Goal: Find specific page/section

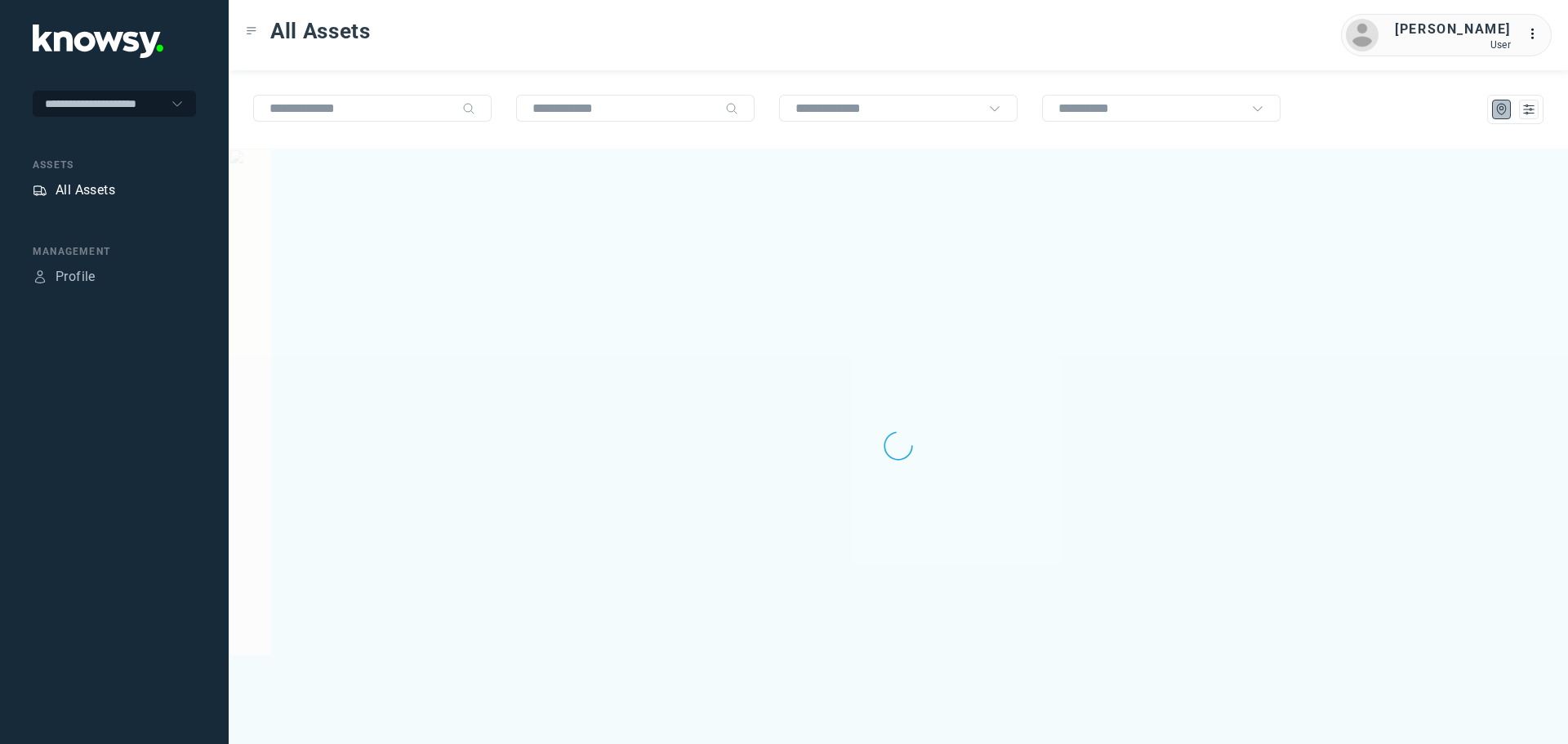
click at [87, 187] on div "All Assets" at bounding box center [85, 190] width 60 height 19
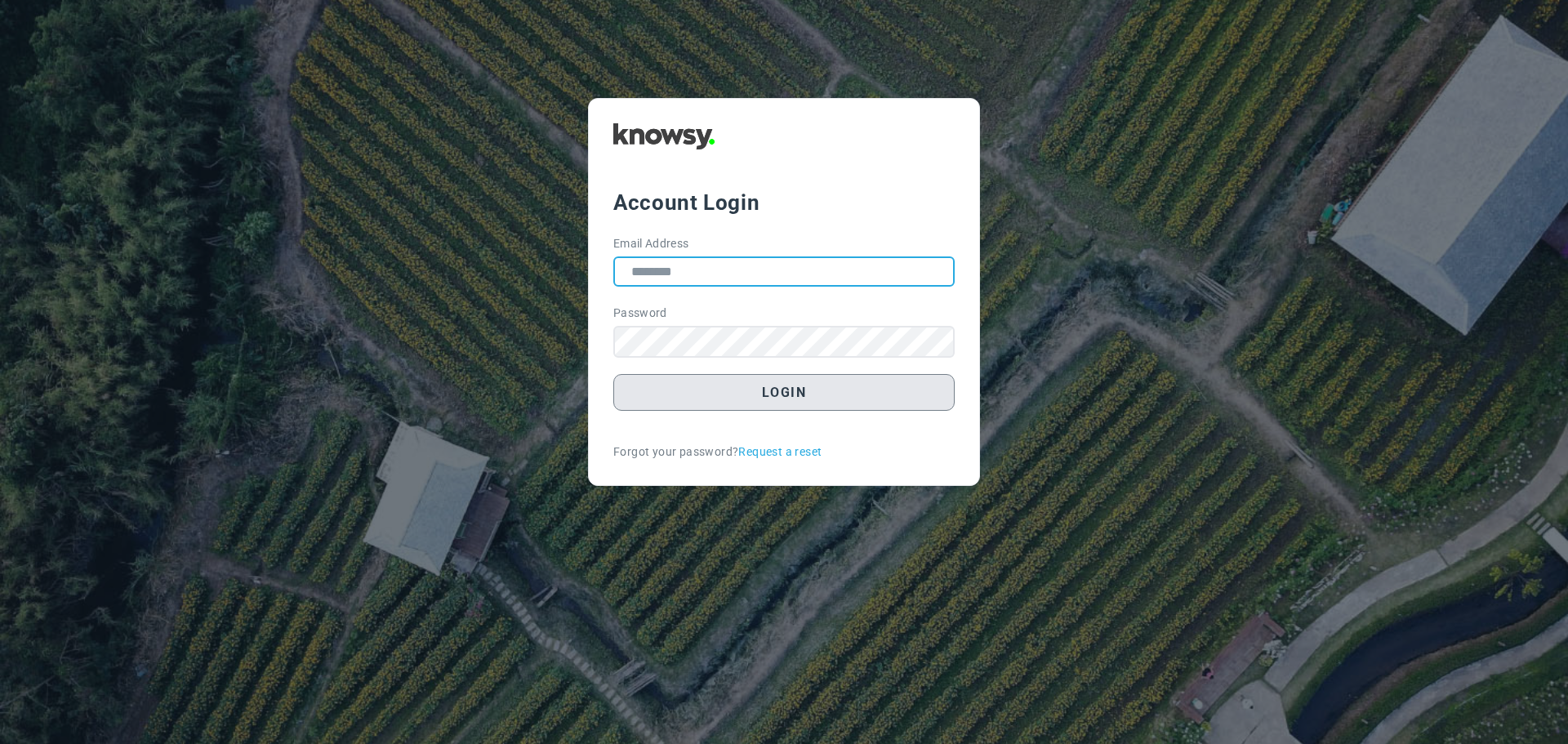
type input "**********"
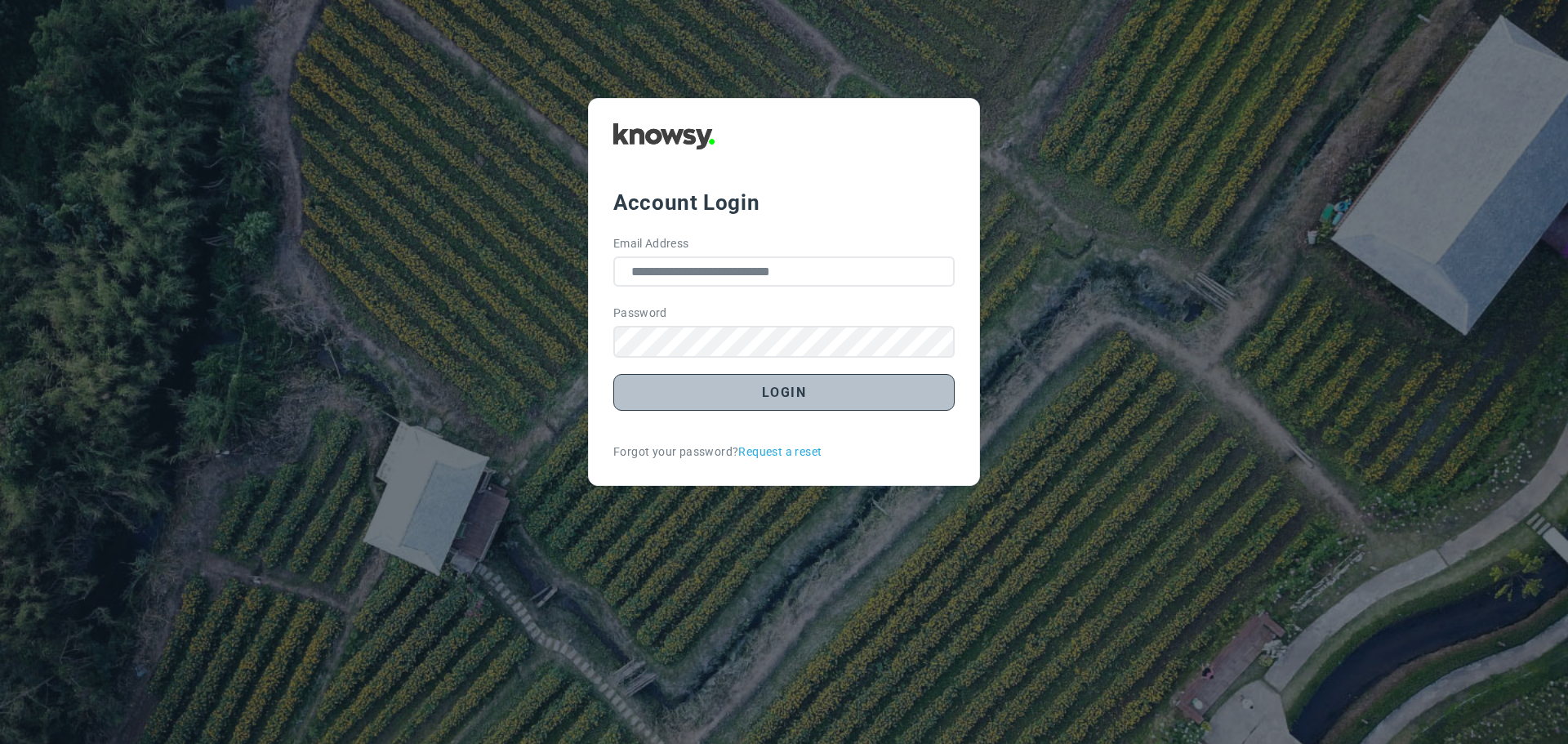
click at [762, 395] on button "Login" at bounding box center [784, 392] width 342 height 37
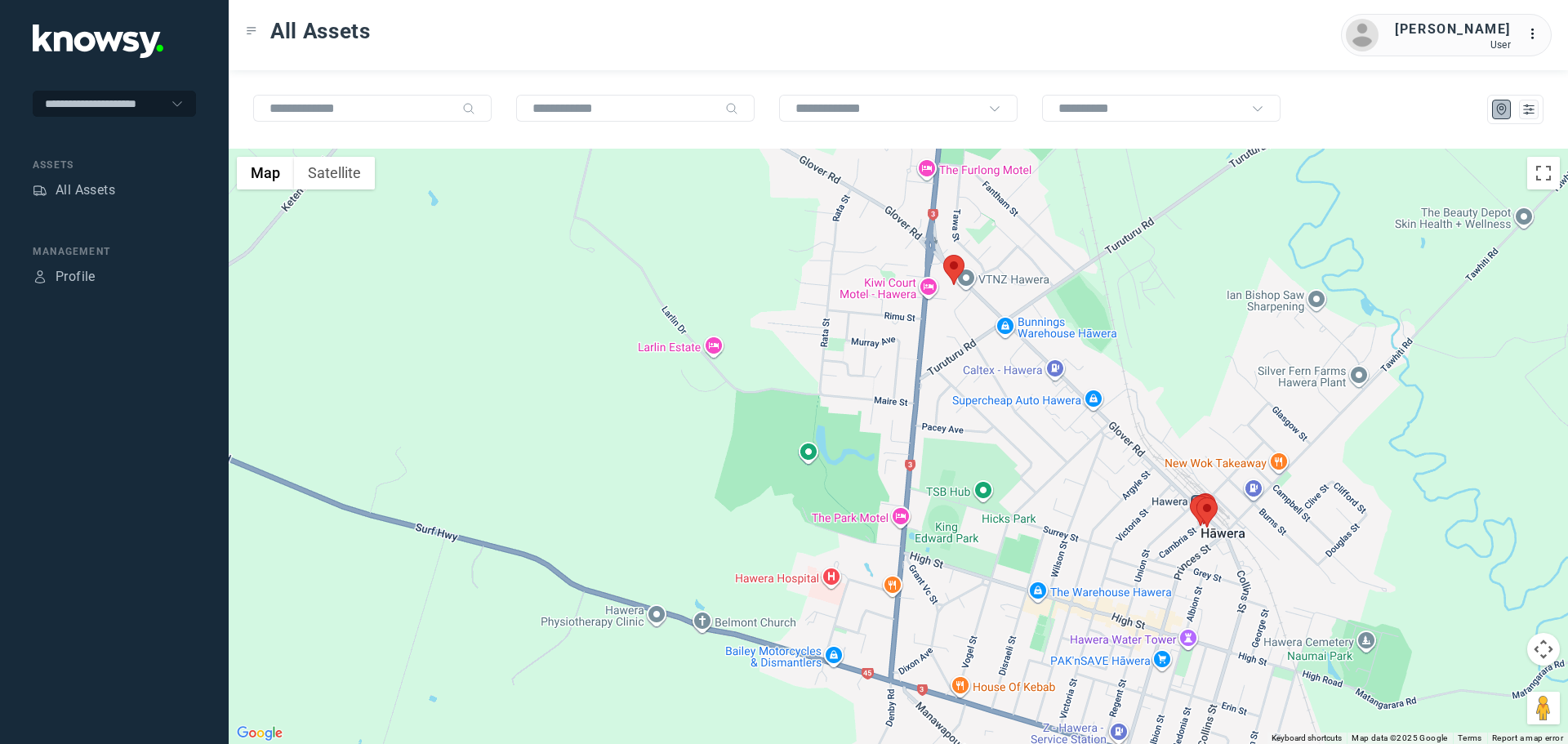
click at [944, 255] on area at bounding box center [944, 255] width 0 height 0
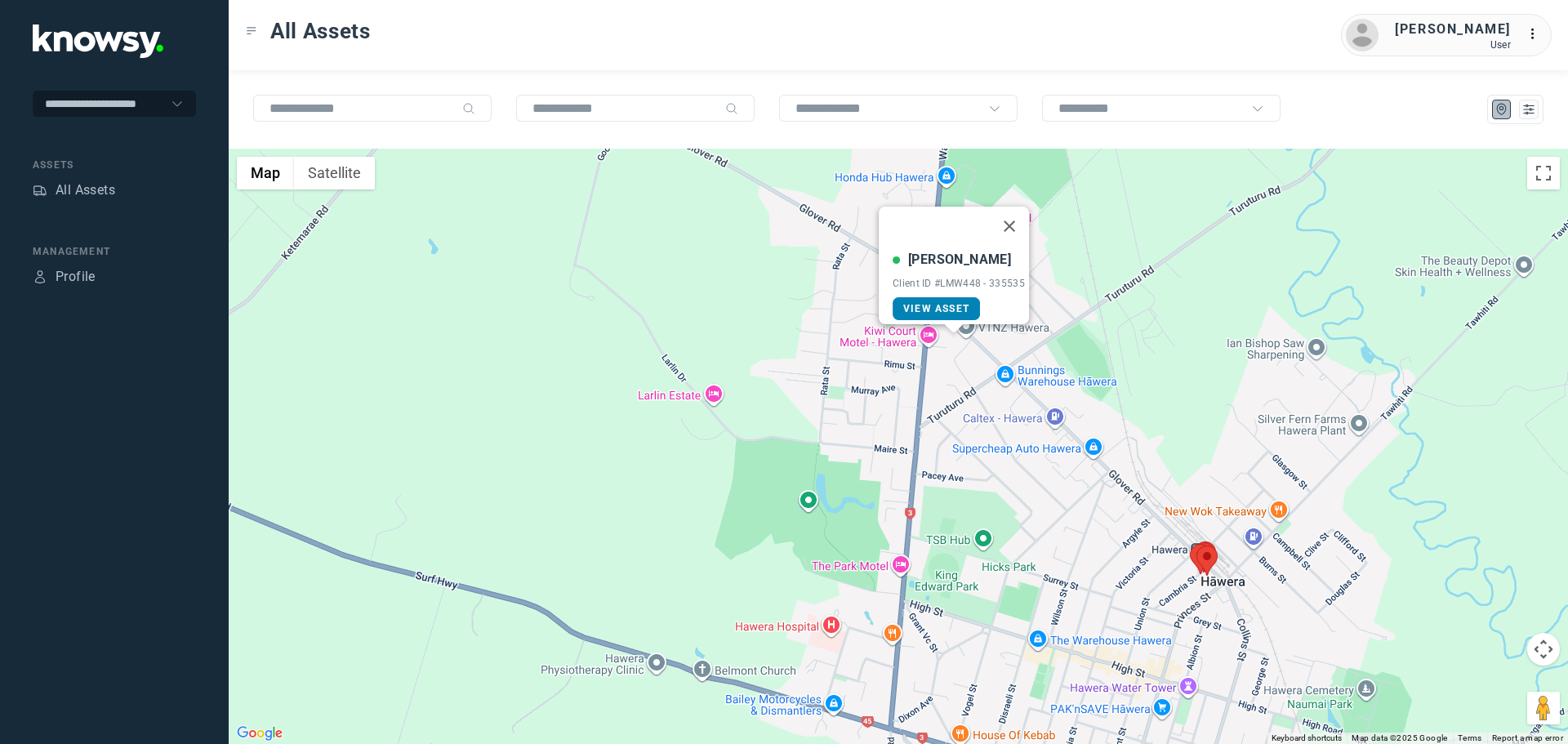
click at [950, 303] on span "View Asset" at bounding box center [937, 309] width 66 height 11
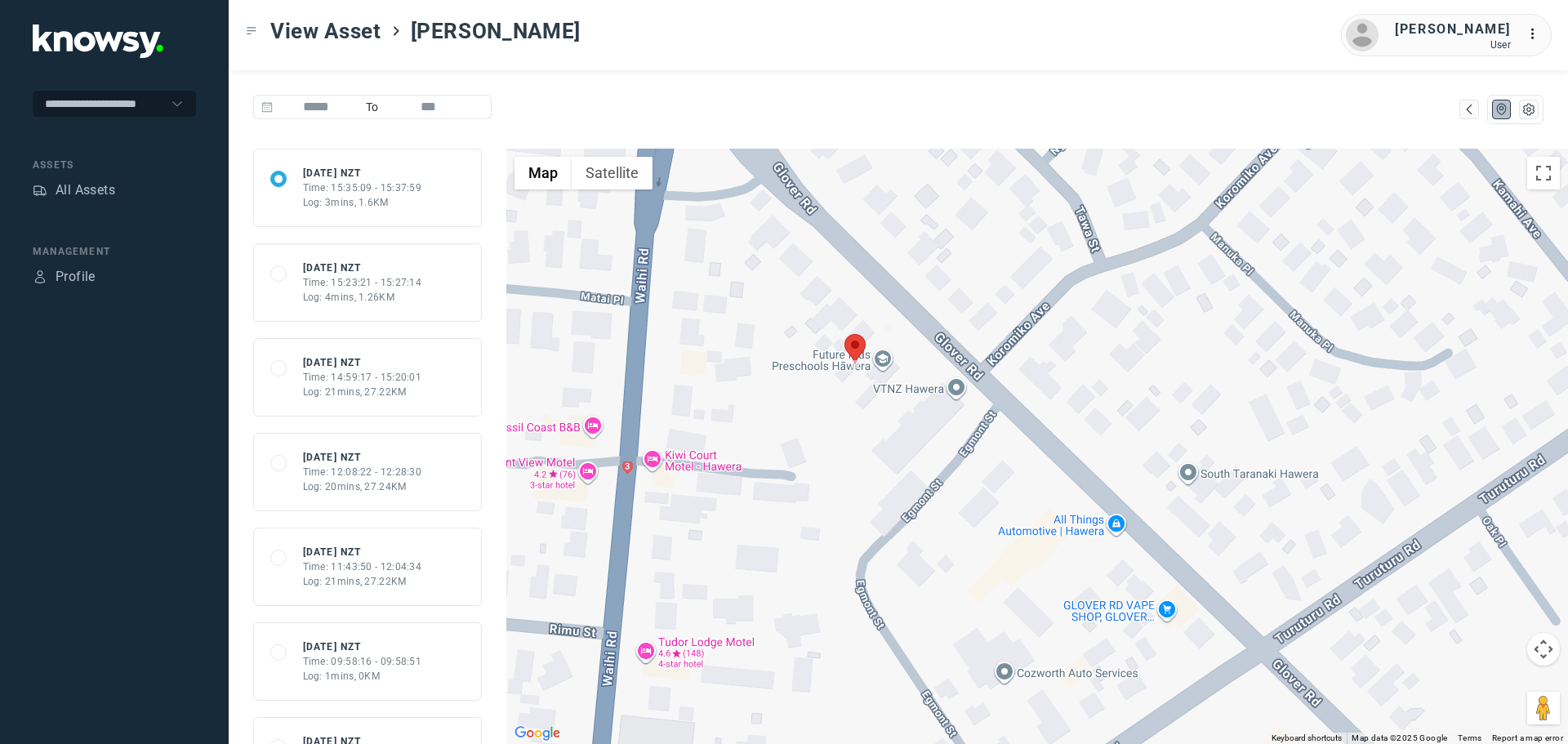
drag, startPoint x: 800, startPoint y: 312, endPoint x: 817, endPoint y: 448, distance: 137.1
click at [817, 448] on div at bounding box center [1037, 446] width 1062 height 596
click at [92, 191] on div "All Assets" at bounding box center [85, 190] width 60 height 19
